Goal: Learn about a topic

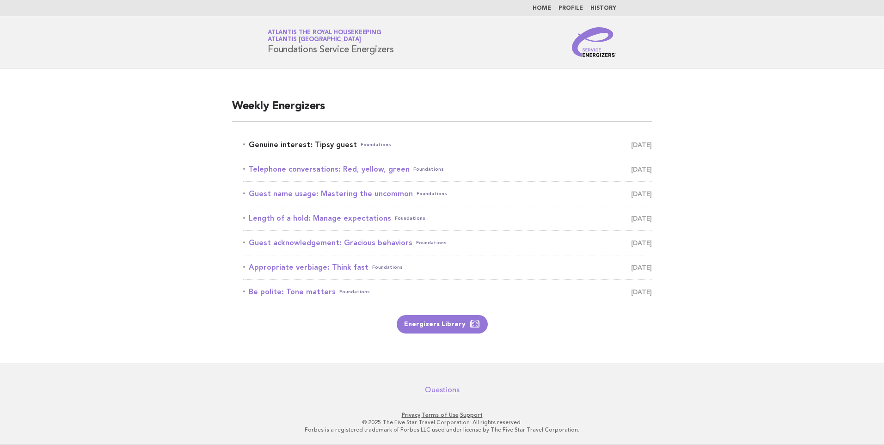
click at [310, 147] on link "Genuine interest: Tipsy guest Foundations September 14" at bounding box center [447, 144] width 409 height 13
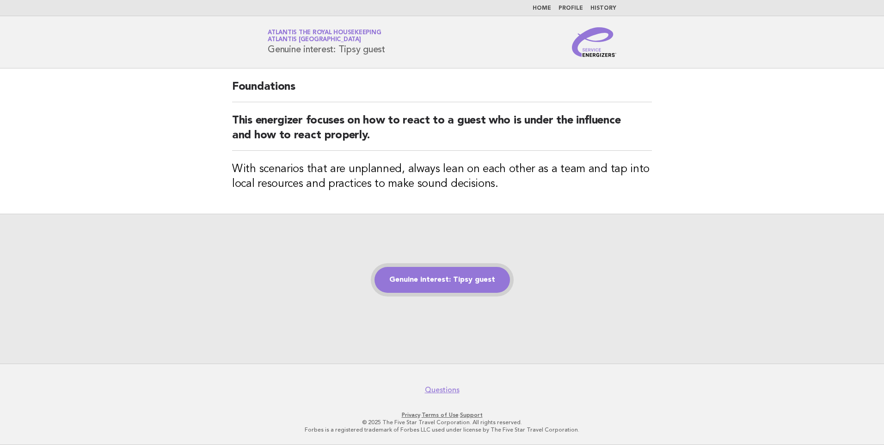
click at [419, 275] on link "Genuine interest: Tipsy guest" at bounding box center [442, 280] width 135 height 26
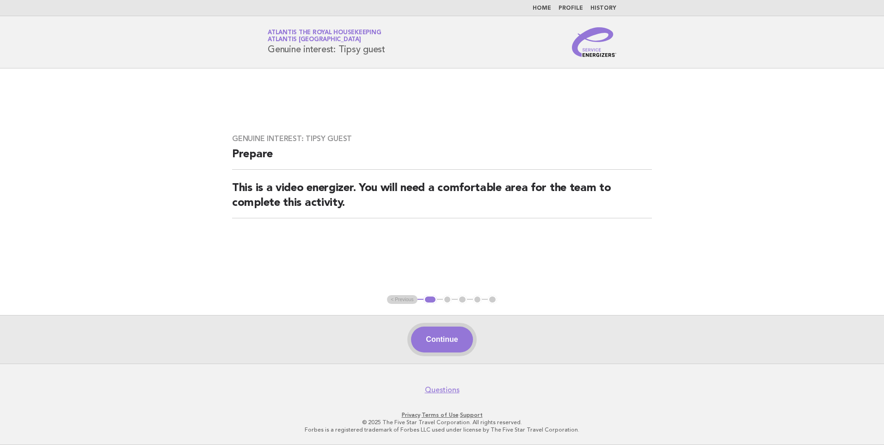
click at [446, 333] on button "Continue" at bounding box center [442, 339] width 62 height 26
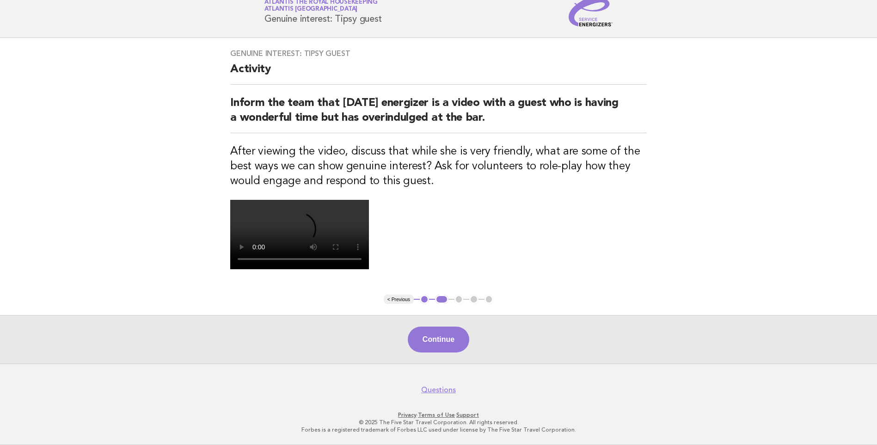
scroll to position [185, 0]
click at [437, 343] on button "Continue" at bounding box center [439, 339] width 62 height 26
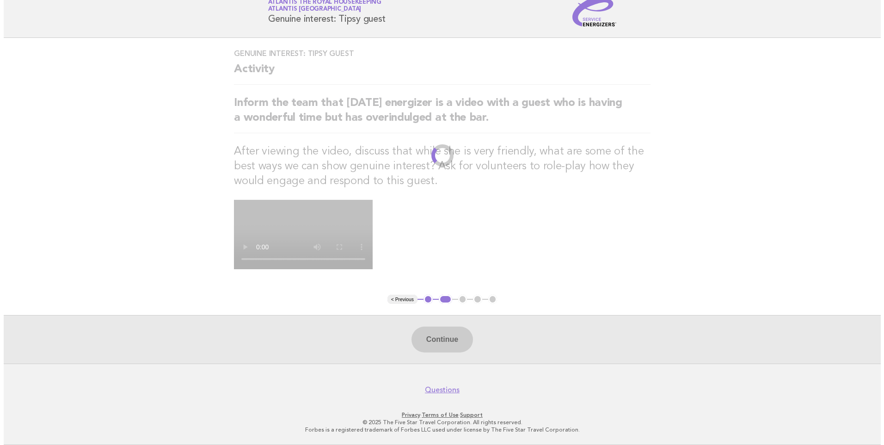
scroll to position [0, 0]
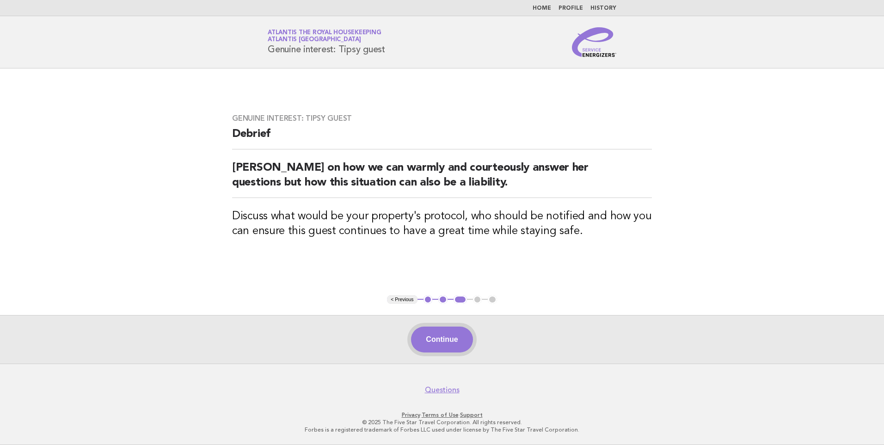
click at [452, 338] on button "Continue" at bounding box center [442, 339] width 62 height 26
